Goal: Submit feedback/report problem

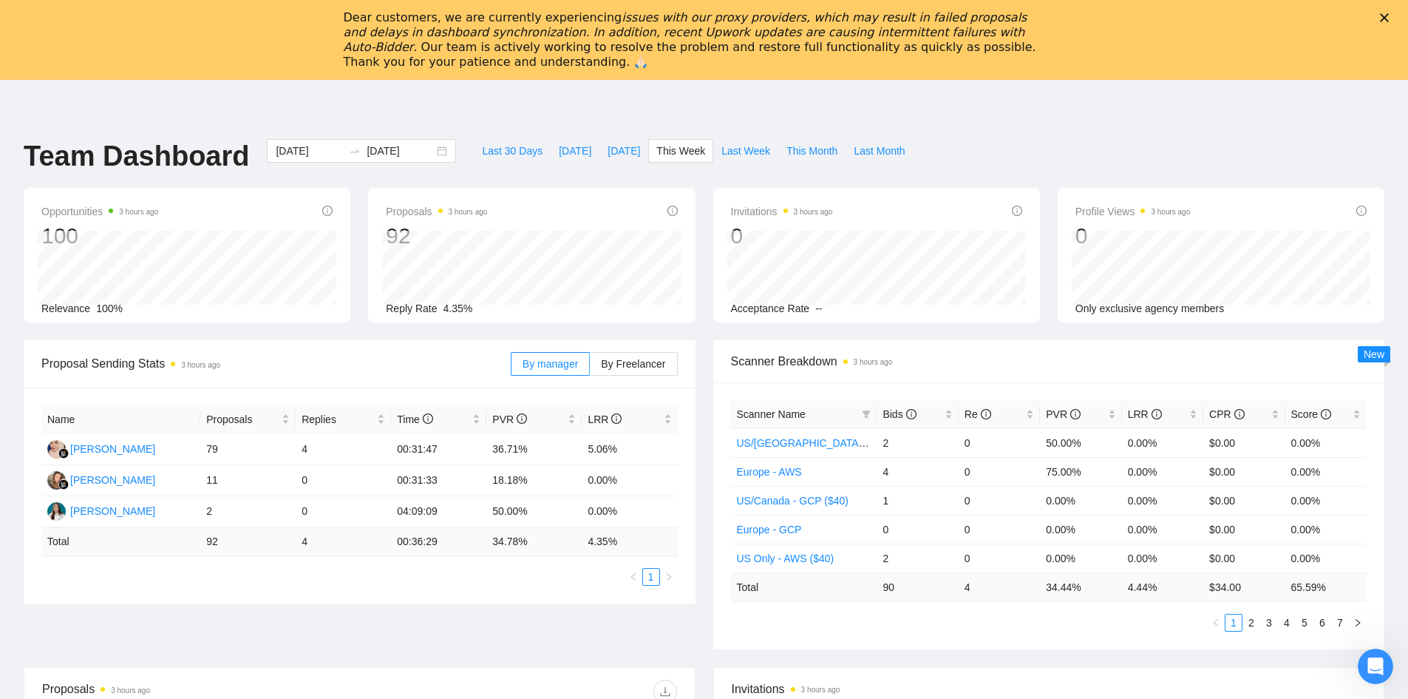
click at [485, 56] on div "Dear customers, we are currently experiencing issues with our proxy providers, …" at bounding box center [693, 39] width 698 height 59
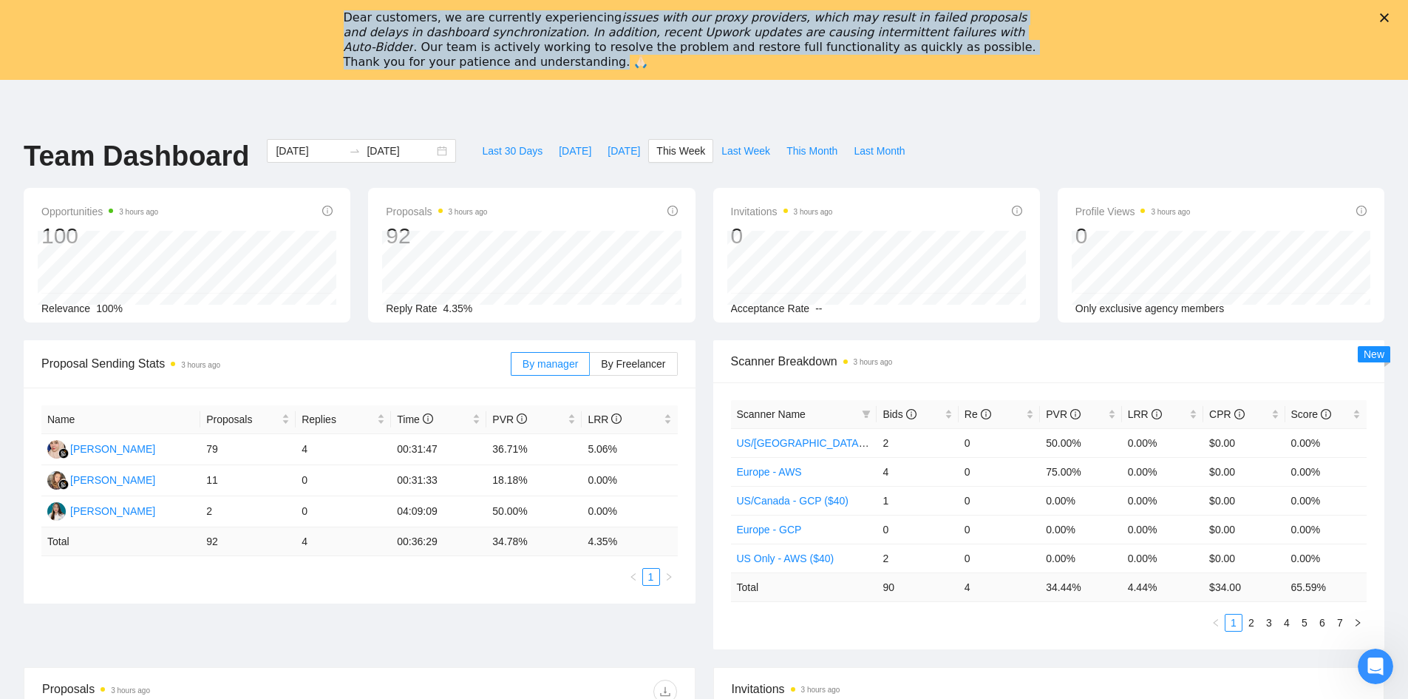
drag, startPoint x: 362, startPoint y: 12, endPoint x: 1082, endPoint y: 41, distance: 720.6
click at [1082, 41] on div "Dear customers, we are currently experiencing issues with our proxy providers, …" at bounding box center [704, 40] width 1408 height 68
copy div "Dear customers, we are currently experiencing issues with our proxy providers, …"
click at [224, 41] on div "Dear customers, we are currently experiencing issues with our proxy providers, …" at bounding box center [704, 40] width 1408 height 68
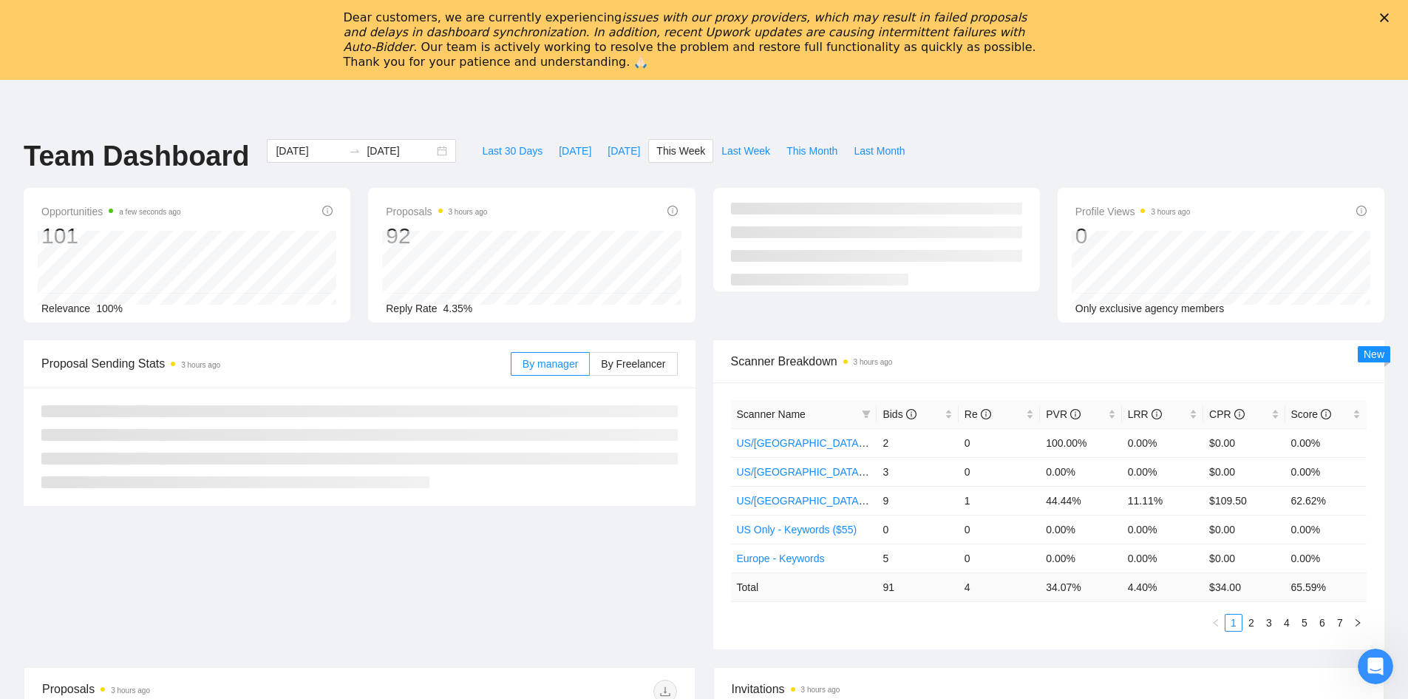
click at [1389, 17] on polygon "Close" at bounding box center [1384, 17] width 9 height 9
